Goal: Information Seeking & Learning: Learn about a topic

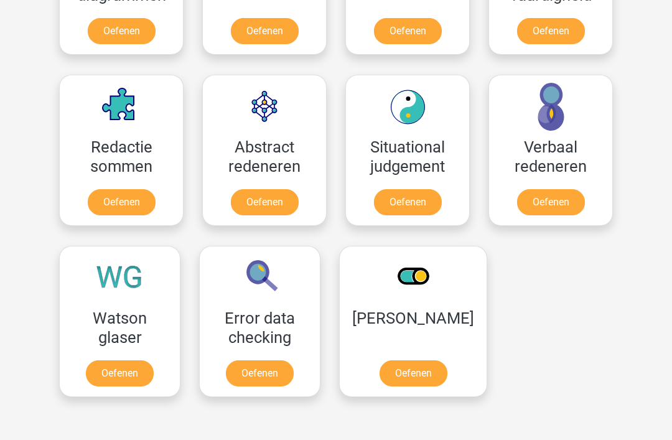
scroll to position [852, 0]
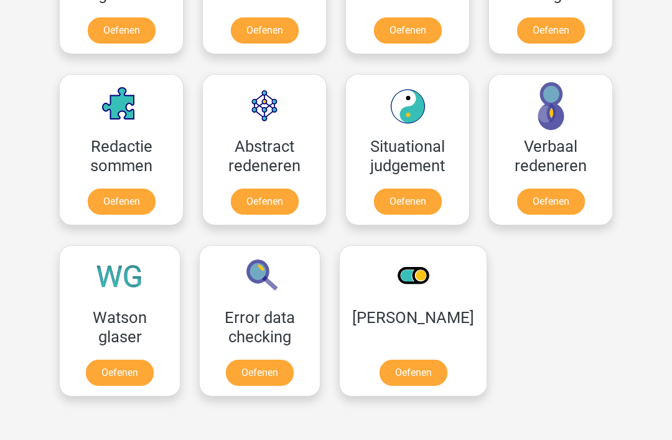
click at [438, 365] on link "Oefenen" at bounding box center [414, 373] width 68 height 26
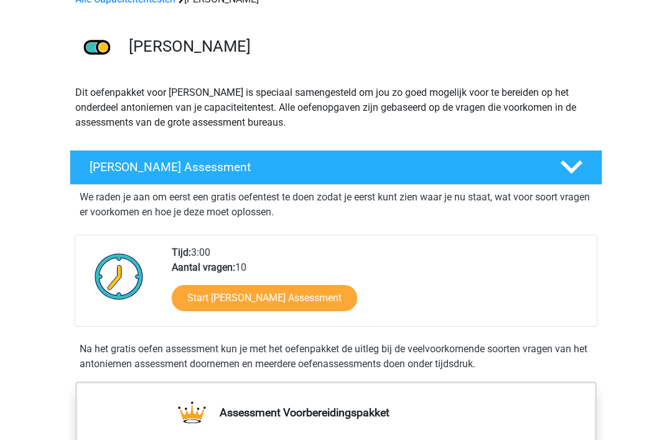
scroll to position [77, 0]
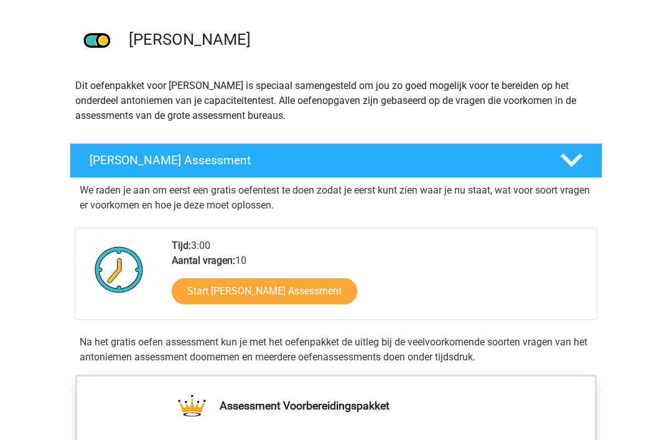
click at [357, 295] on link "Start [PERSON_NAME] Assessment" at bounding box center [265, 291] width 186 height 26
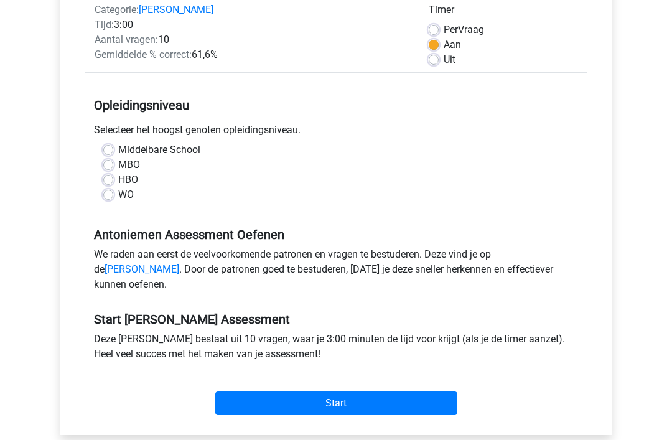
scroll to position [174, 0]
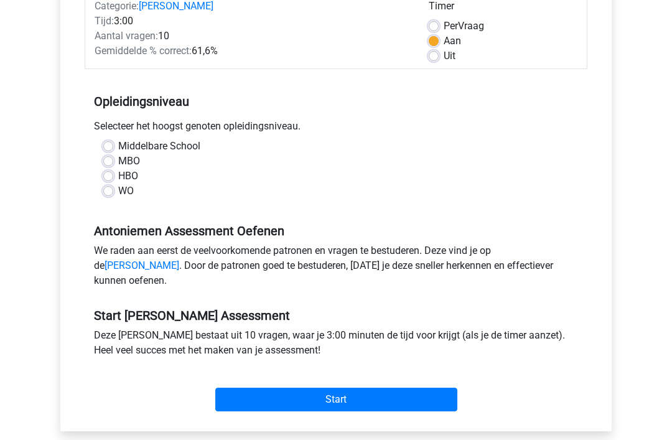
click at [137, 181] on label "HBO" at bounding box center [128, 176] width 20 height 15
click at [113, 181] on input "HBO" at bounding box center [108, 175] width 10 height 12
radio input "true"
click at [366, 412] on input "Start" at bounding box center [336, 400] width 242 height 24
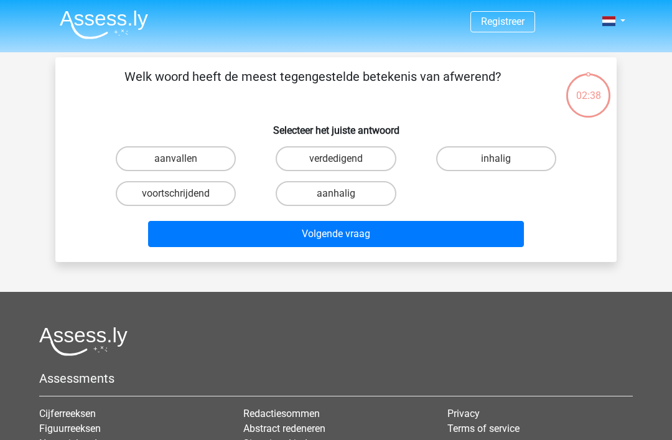
click at [374, 165] on label "verdedigend" at bounding box center [336, 158] width 120 height 25
click at [344, 165] on input "verdedigend" at bounding box center [340, 163] width 8 height 8
radio input "true"
click at [431, 258] on div "Welk woord heeft de meest tegengestelde betekenis van afwerend? Selecteer het j…" at bounding box center [336, 159] width 562 height 205
click at [437, 232] on button "Volgende vraag" at bounding box center [336, 234] width 377 height 26
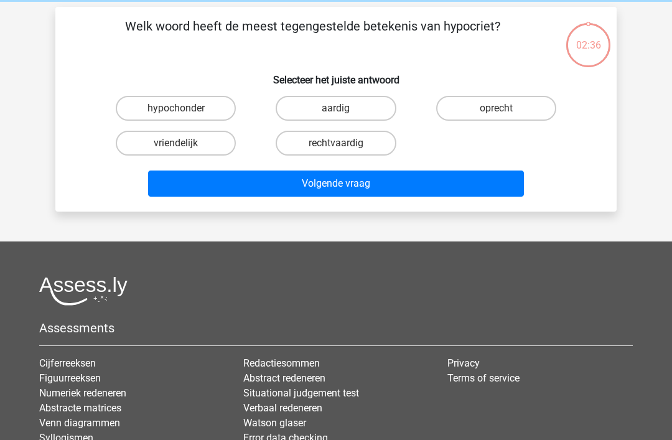
scroll to position [57, 0]
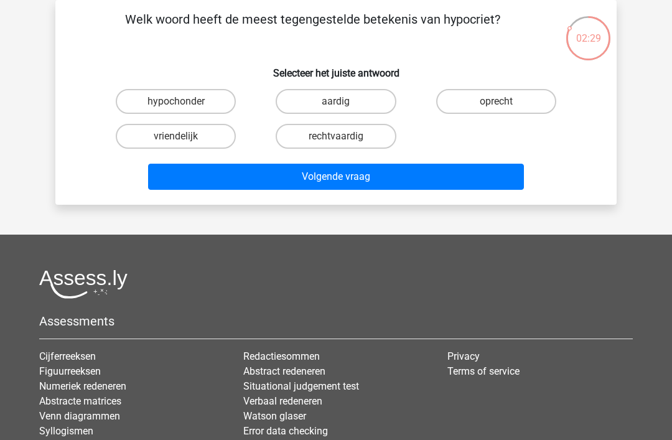
click at [534, 104] on label "oprecht" at bounding box center [496, 101] width 120 height 25
click at [504, 104] on input "oprecht" at bounding box center [500, 105] width 8 height 8
radio input "true"
click at [464, 180] on button "Volgende vraag" at bounding box center [336, 177] width 377 height 26
click at [372, 98] on label "beëindigen" at bounding box center [336, 101] width 120 height 25
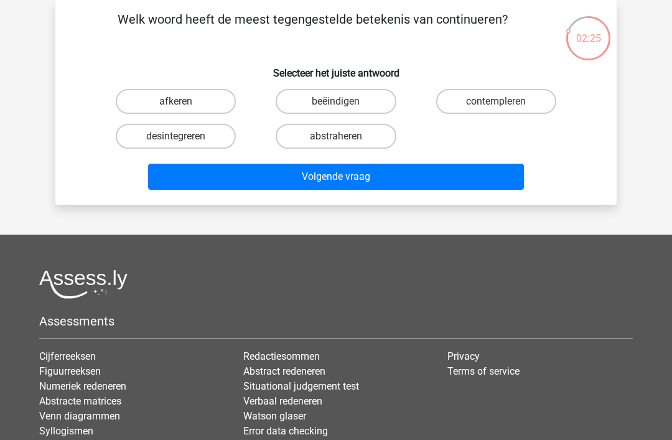
click at [344, 101] on input "beëindigen" at bounding box center [340, 105] width 8 height 8
radio input "true"
click at [426, 186] on button "Volgende vraag" at bounding box center [336, 177] width 377 height 26
click at [373, 106] on label "mager" at bounding box center [336, 101] width 120 height 25
click at [344, 106] on input "mager" at bounding box center [340, 105] width 8 height 8
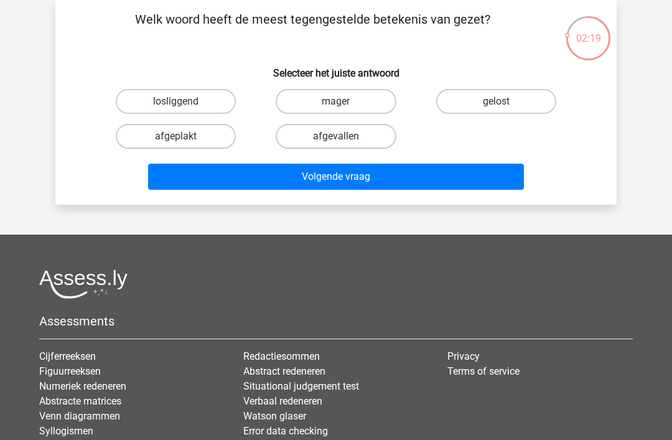
radio input "true"
click at [409, 184] on button "Volgende vraag" at bounding box center [336, 177] width 377 height 26
click at [527, 102] on label "afwerend" at bounding box center [496, 101] width 120 height 25
click at [504, 102] on input "afwerend" at bounding box center [500, 105] width 8 height 8
radio input "true"
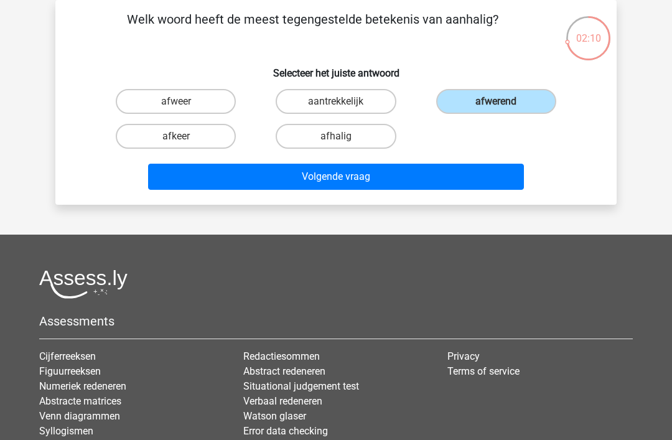
click at [448, 190] on button "Volgende vraag" at bounding box center [336, 177] width 377 height 26
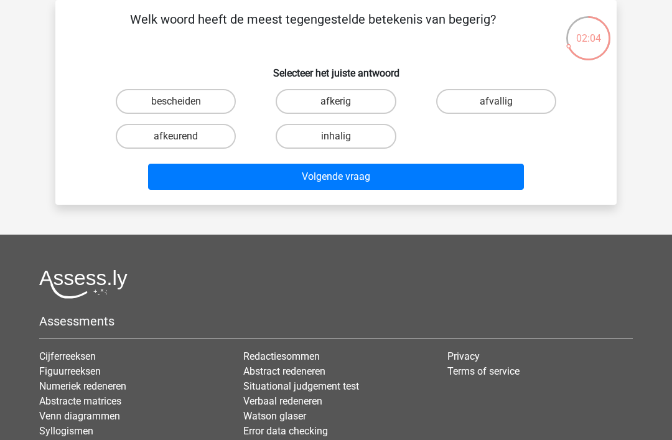
click at [504, 128] on div "bescheiden afkerig afvallig afkeurend inhalig" at bounding box center [336, 119] width 481 height 70
click at [520, 103] on label "afvallig" at bounding box center [496, 101] width 120 height 25
click at [504, 103] on input "afvallig" at bounding box center [500, 105] width 8 height 8
radio input "true"
click at [456, 187] on button "Volgende vraag" at bounding box center [336, 177] width 377 height 26
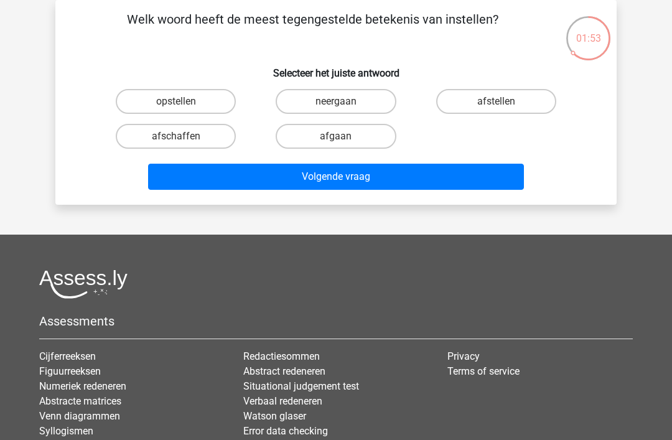
click at [523, 104] on label "afstellen" at bounding box center [496, 101] width 120 height 25
click at [504, 104] on input "afstellen" at bounding box center [500, 105] width 8 height 8
radio input "true"
click at [443, 197] on div "Welk woord heeft de meest tegengestelde betekenis van instellen? Selecteer het …" at bounding box center [336, 102] width 562 height 205
click at [441, 181] on button "Volgende vraag" at bounding box center [336, 177] width 377 height 26
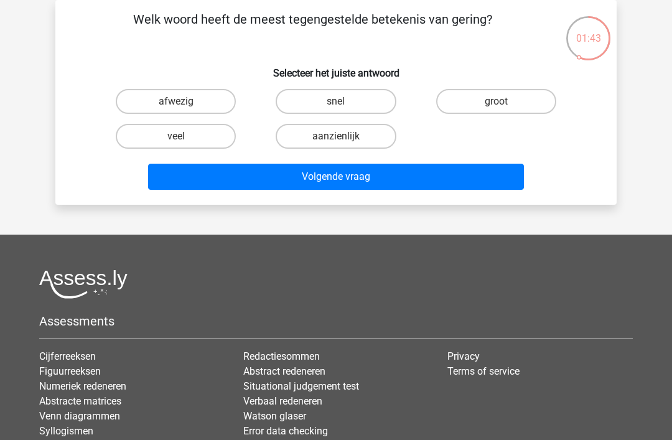
click at [199, 135] on label "veel" at bounding box center [176, 136] width 120 height 25
click at [184, 136] on input "veel" at bounding box center [180, 140] width 8 height 8
radio input "true"
click at [324, 176] on button "Volgende vraag" at bounding box center [336, 177] width 377 height 26
click at [519, 105] on label "lomp" at bounding box center [496, 101] width 120 height 25
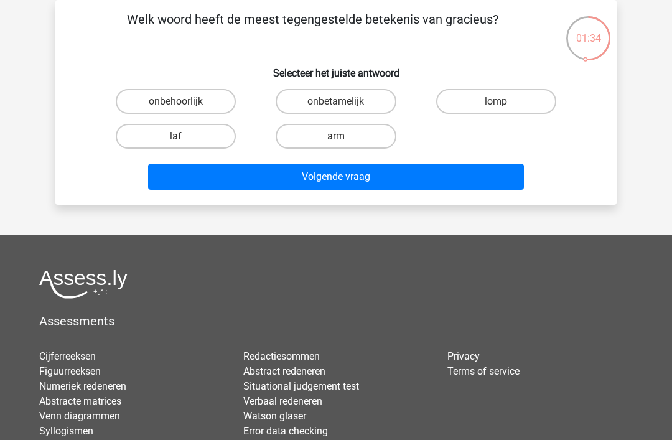
click at [504, 105] on input "lomp" at bounding box center [500, 105] width 8 height 8
radio input "true"
click at [420, 182] on button "Volgende vraag" at bounding box center [336, 177] width 377 height 26
click at [502, 105] on input "mat" at bounding box center [500, 105] width 8 height 8
radio input "true"
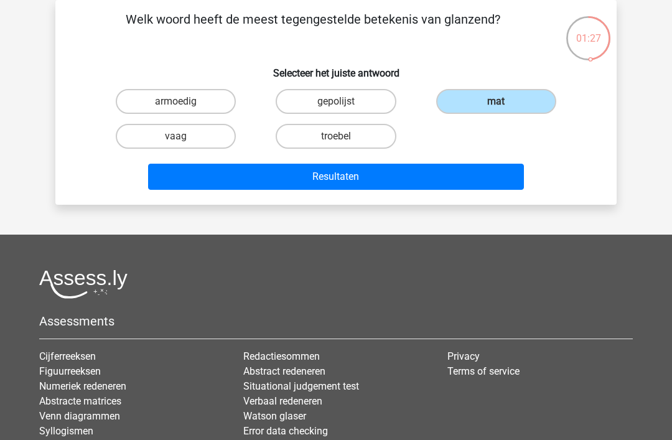
click at [400, 189] on button "Resultaten" at bounding box center [336, 177] width 377 height 26
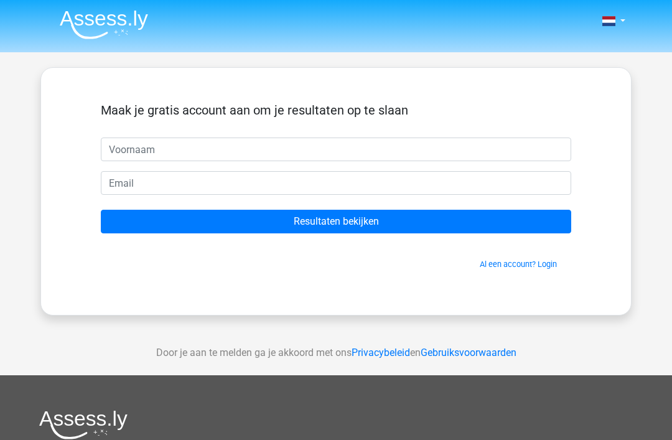
click at [442, 147] on input "text" at bounding box center [336, 150] width 471 height 24
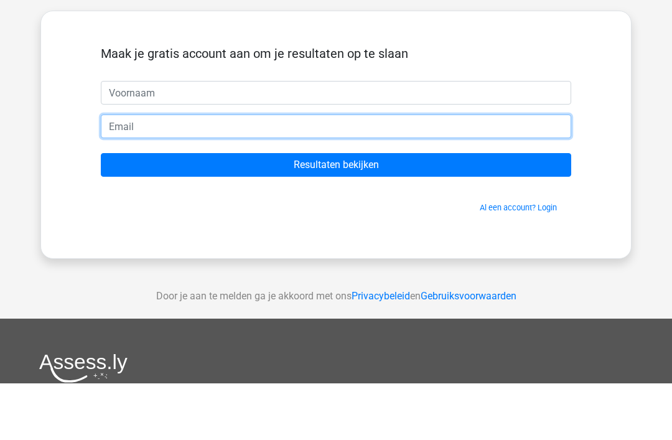
click at [415, 171] on input "email" at bounding box center [336, 183] width 471 height 24
type input "ch"
